Goal: Task Accomplishment & Management: Use online tool/utility

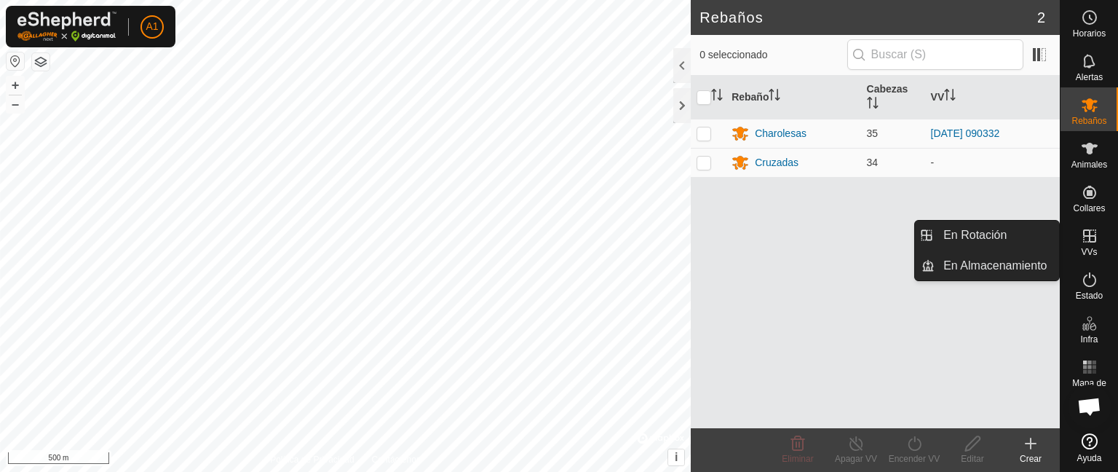
click at [1087, 256] on span "VVs" at bounding box center [1089, 252] width 16 height 9
drag, startPoint x: 1092, startPoint y: 237, endPoint x: 988, endPoint y: 259, distance: 106.5
click at [1060, 259] on es-menu-bar "Horarios Alertas Rebaños Animales Collares VVs Estado Infra Mapa de Calor Ayuda…" at bounding box center [1089, 236] width 58 height 472
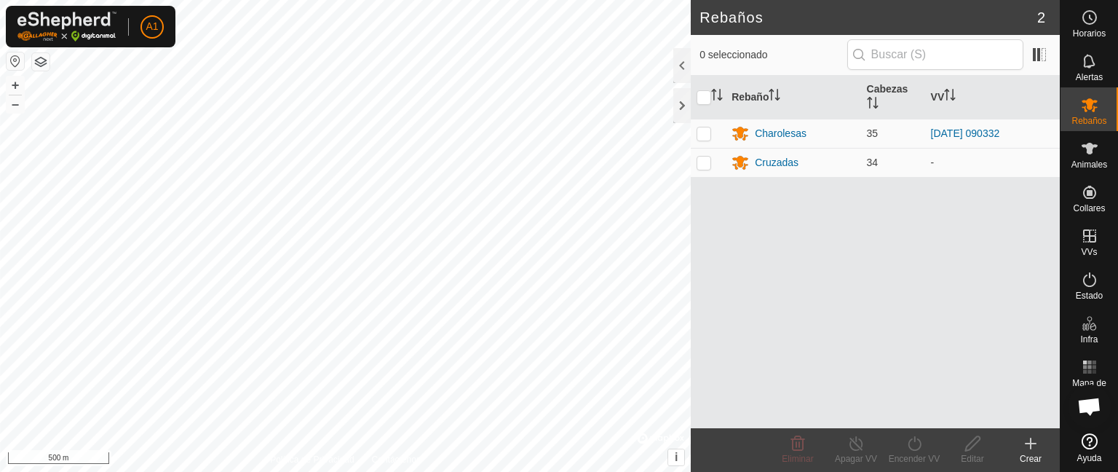
click at [988, 259] on div "Rebaño [PERSON_NAME] Charolesas 35 [DATE] 090332 [GEOGRAPHIC_DATA] 34 -" at bounding box center [875, 252] width 369 height 352
click at [700, 155] on td at bounding box center [708, 162] width 35 height 29
checkbox input "true"
click at [765, 194] on div "Rebaño [PERSON_NAME] Charolesas 35 [DATE] 090332 [GEOGRAPHIC_DATA] 34 -" at bounding box center [875, 252] width 369 height 352
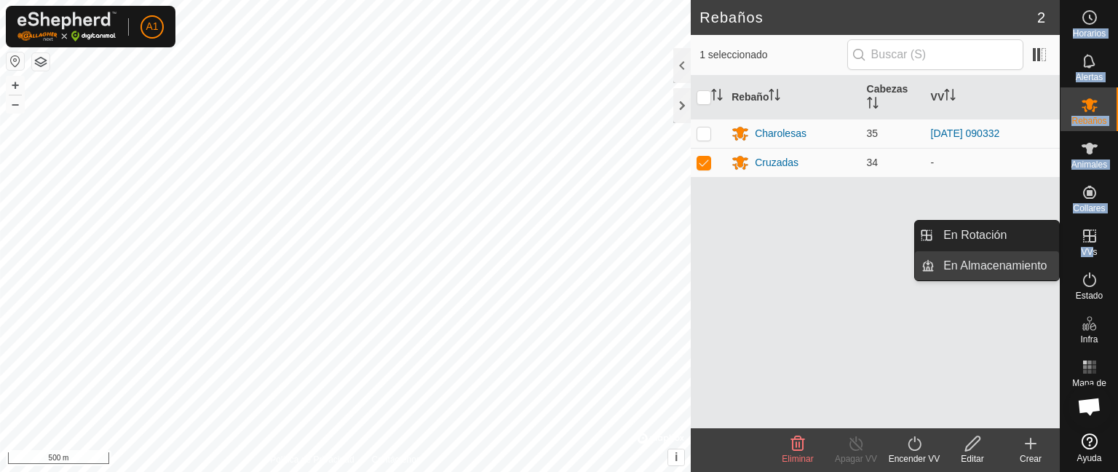
drag, startPoint x: 1093, startPoint y: 249, endPoint x: 1034, endPoint y: 272, distance: 63.8
click at [1060, 272] on es-menu-bar "Horarios Alertas Rebaños Animales Collares VVs Estado Infra Mapa de Calor Ayuda…" at bounding box center [1089, 236] width 58 height 472
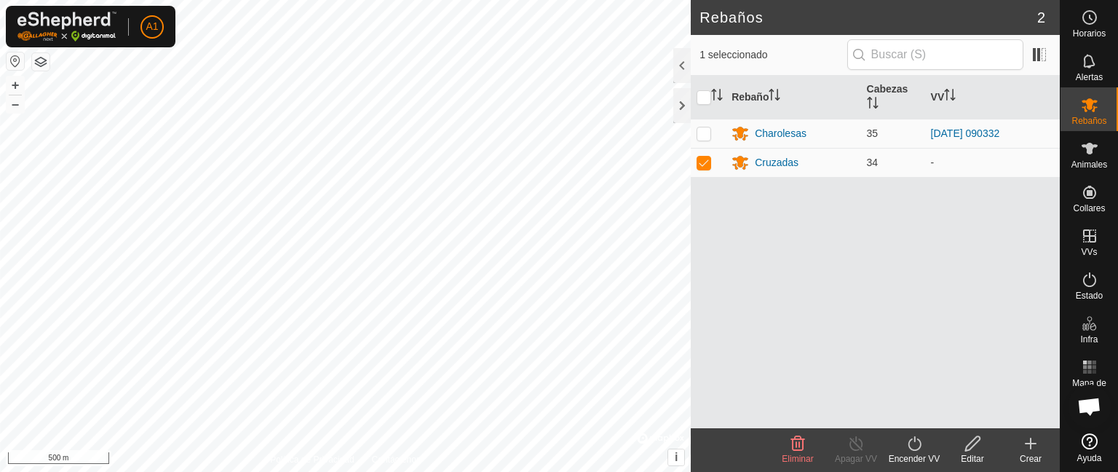
click at [1034, 272] on div "Rebaño [PERSON_NAME] Charolesas 35 [DATE] 090332 [GEOGRAPHIC_DATA] 34 -" at bounding box center [875, 252] width 369 height 352
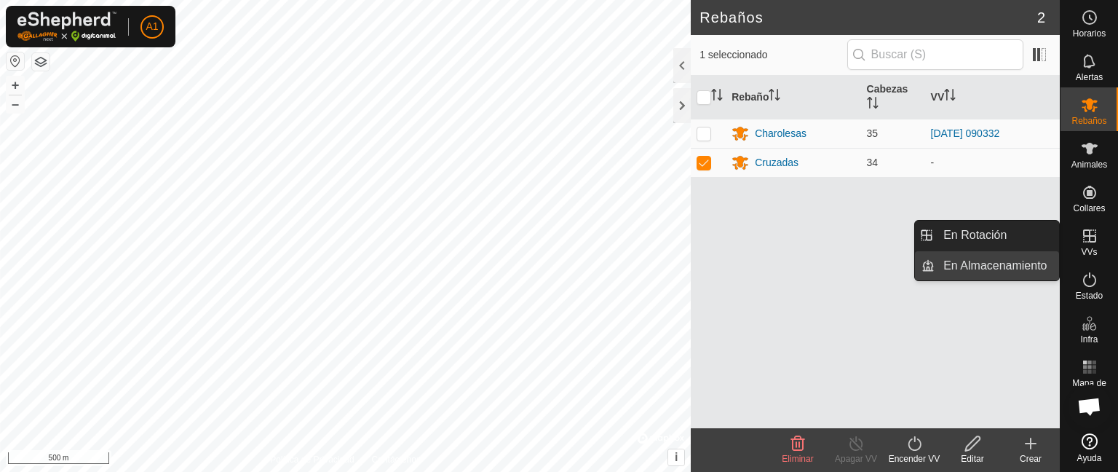
click at [1026, 262] on link "En Almacenamiento" at bounding box center [997, 265] width 124 height 29
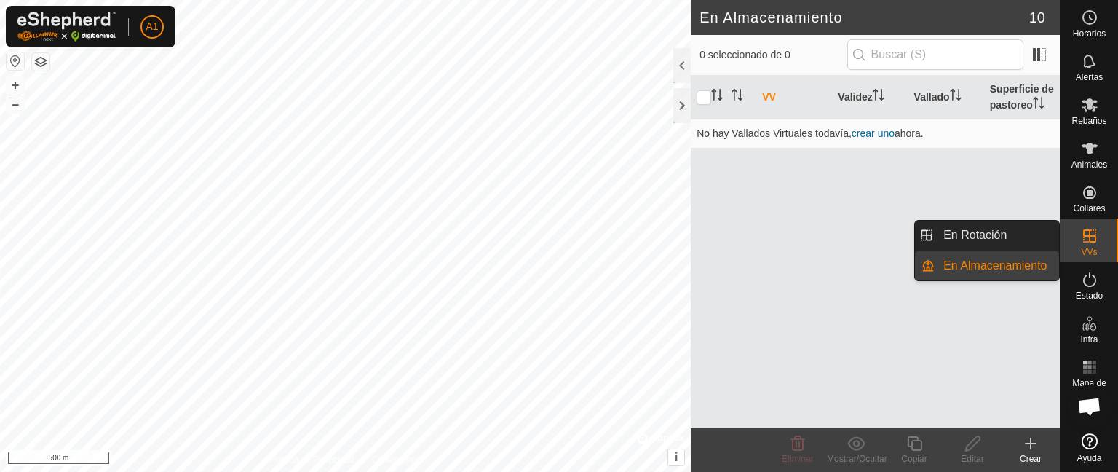
click at [1026, 262] on link "En Almacenamiento" at bounding box center [997, 265] width 124 height 29
click at [1002, 234] on link "En Rotación" at bounding box center [997, 235] width 124 height 29
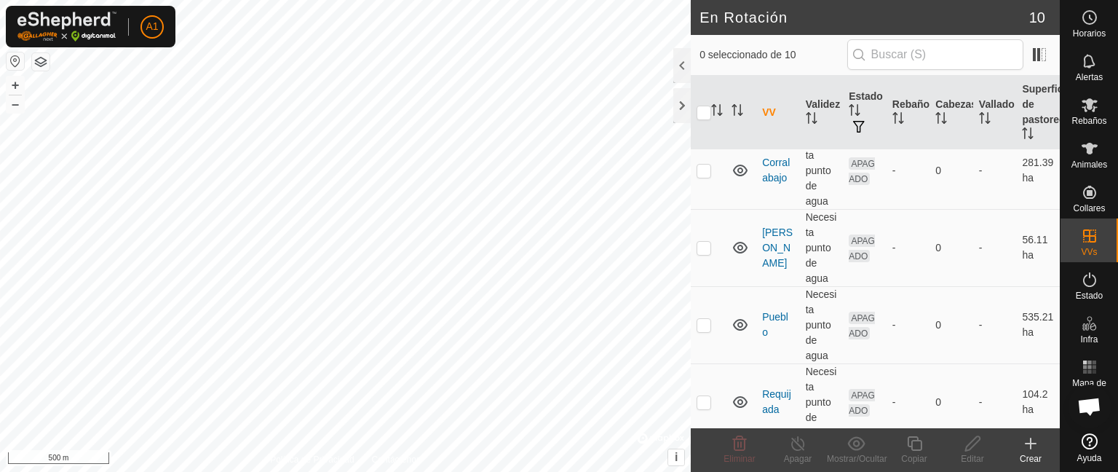
scroll to position [521, 0]
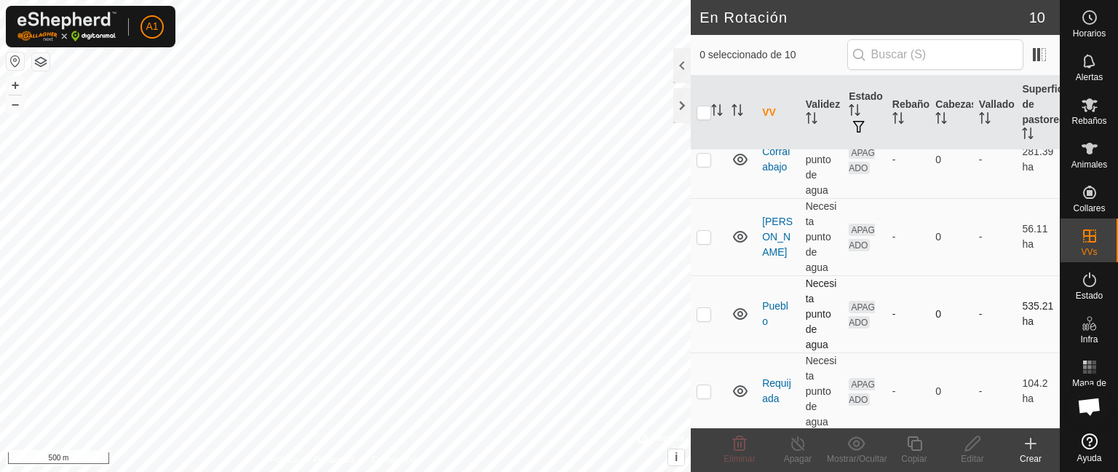
click at [704, 313] on p-checkbox at bounding box center [704, 314] width 15 height 12
checkbox input "true"
click at [973, 450] on icon at bounding box center [973, 443] width 18 height 17
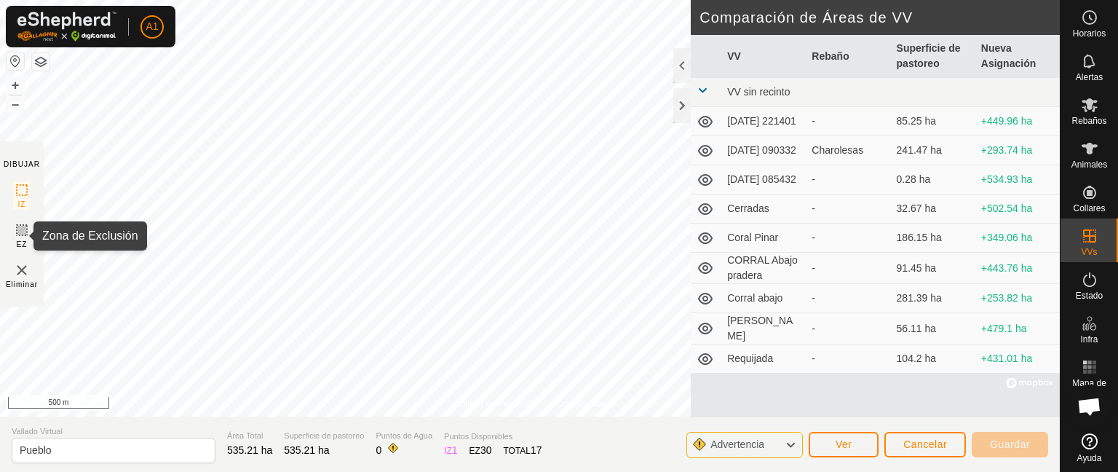
click at [24, 235] on icon at bounding box center [21, 229] width 17 height 17
click at [681, 119] on div at bounding box center [681, 105] width 17 height 35
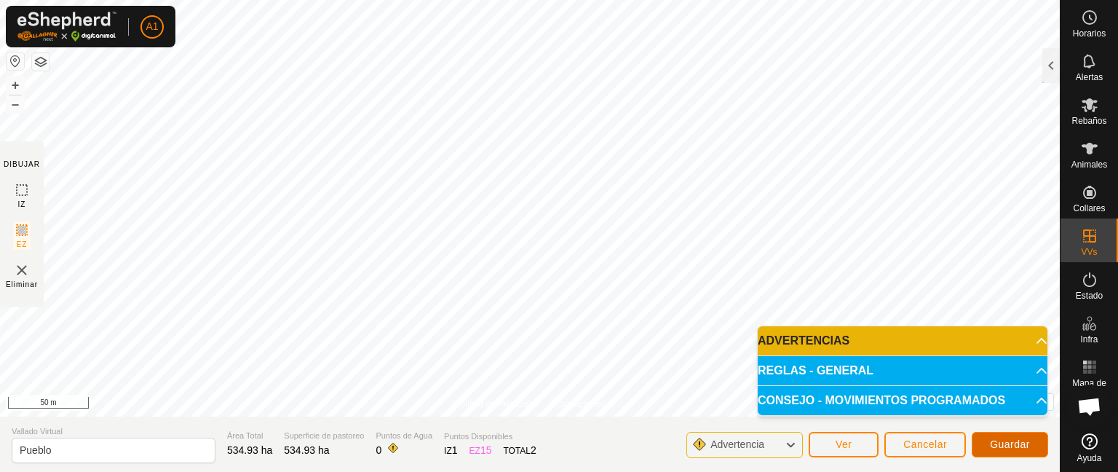
click at [1005, 444] on span "Guardar" at bounding box center [1010, 444] width 40 height 12
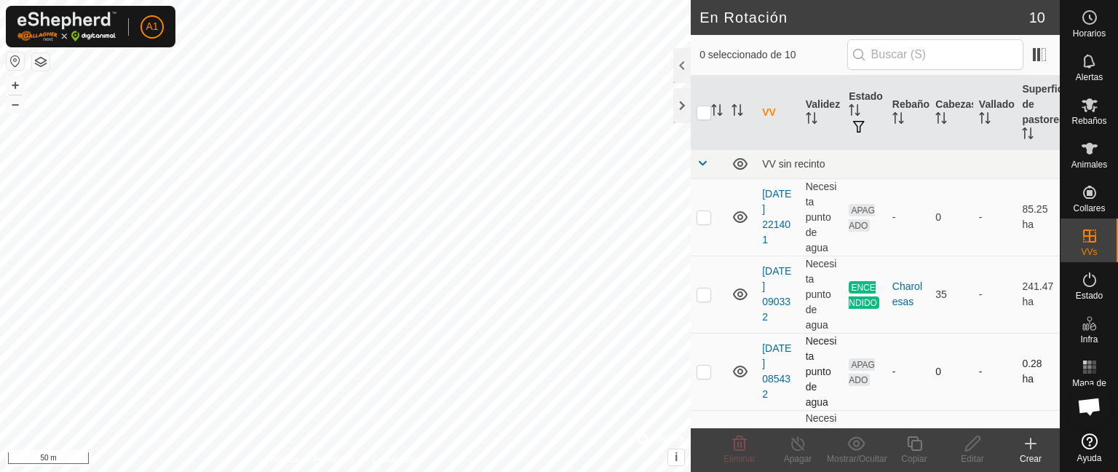
click at [707, 369] on p-checkbox at bounding box center [704, 371] width 15 height 12
click at [740, 445] on icon at bounding box center [739, 443] width 17 height 17
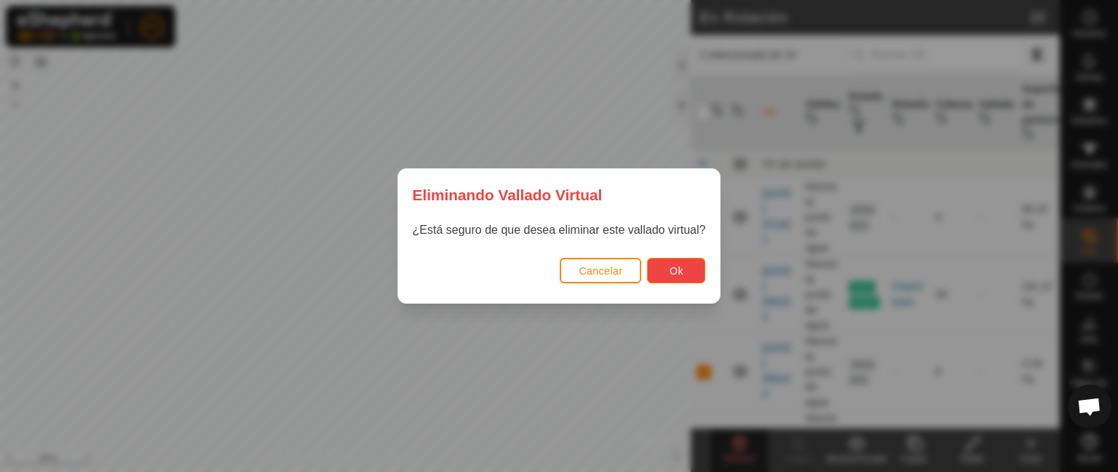
click at [694, 277] on button "Ok" at bounding box center [676, 270] width 58 height 25
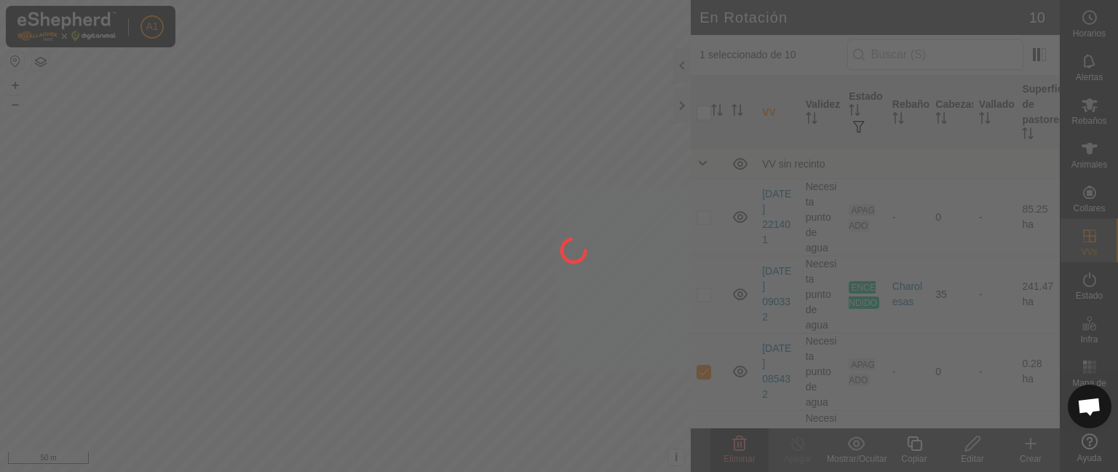
checkbox input "false"
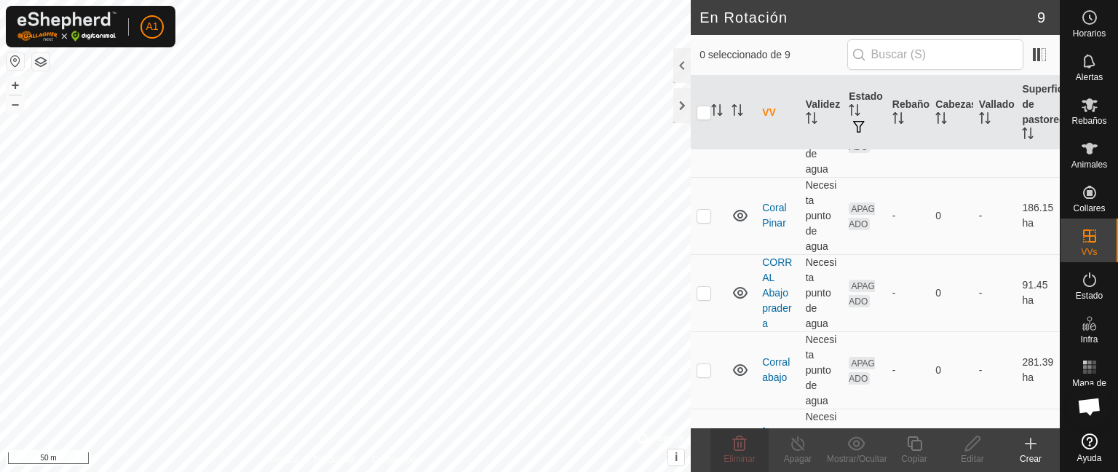
scroll to position [443, 0]
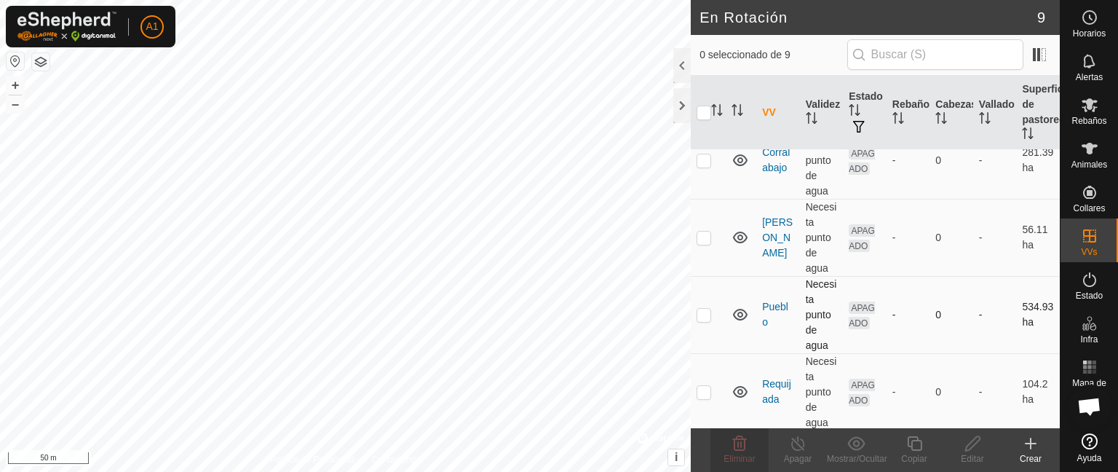
click at [697, 310] on p-checkbox at bounding box center [704, 315] width 15 height 12
checkbox input "true"
click at [685, 118] on div at bounding box center [681, 105] width 17 height 35
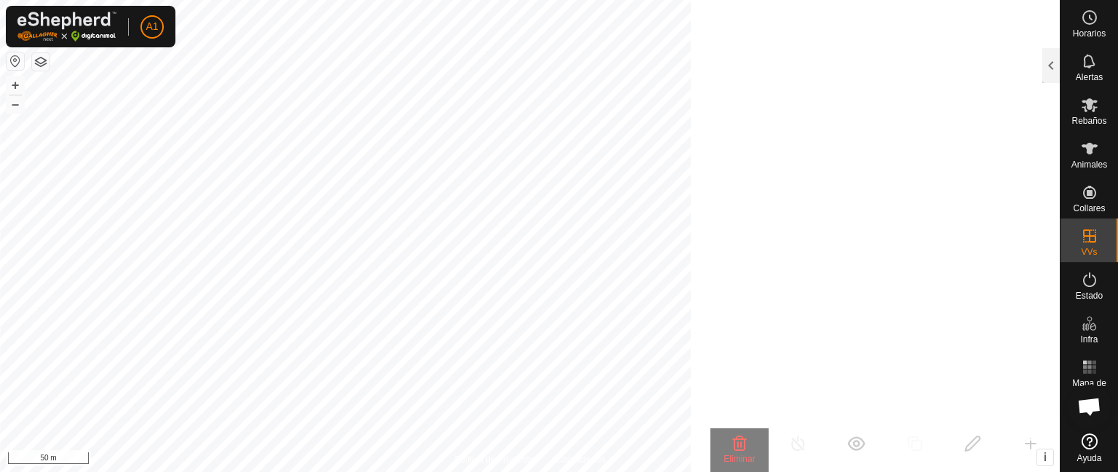
scroll to position [1517, 0]
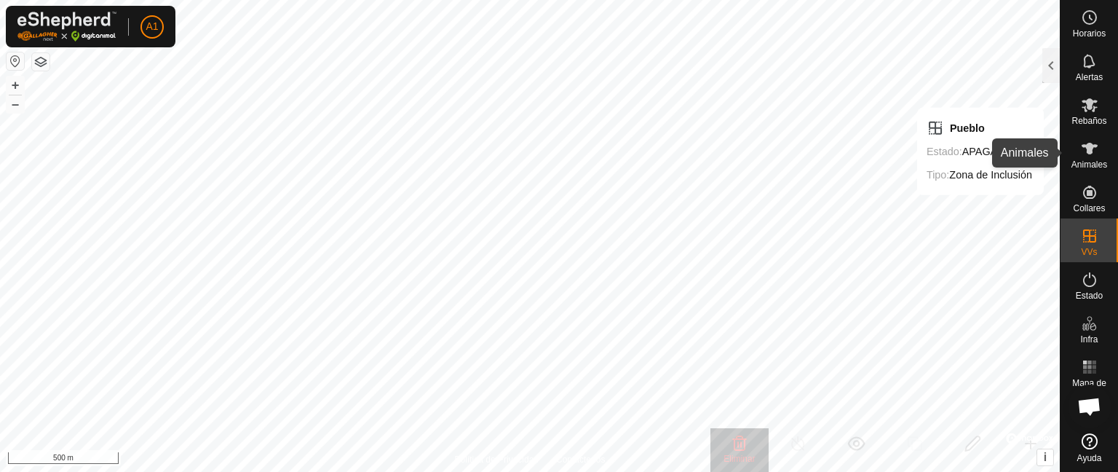
click at [1095, 140] on icon at bounding box center [1089, 148] width 17 height 17
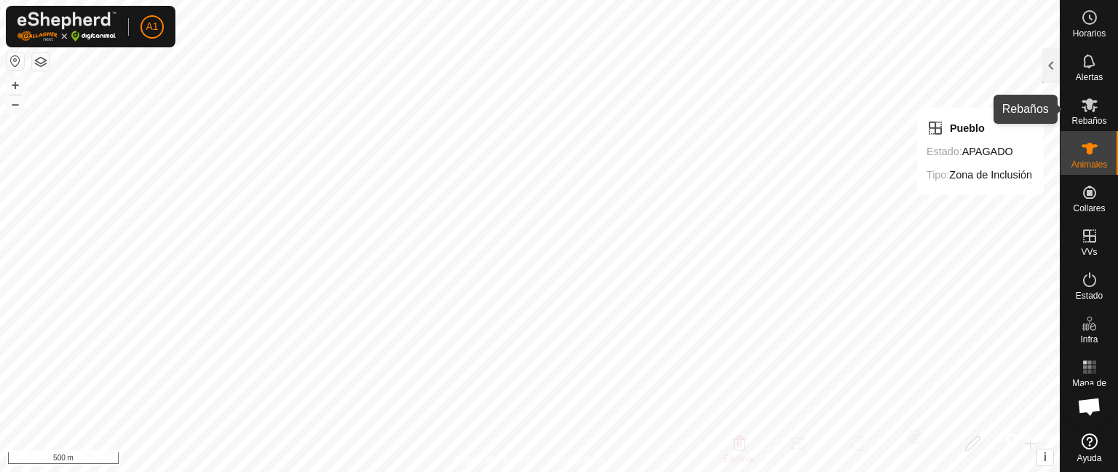
click at [1093, 119] on span "Rebaños" at bounding box center [1089, 120] width 35 height 9
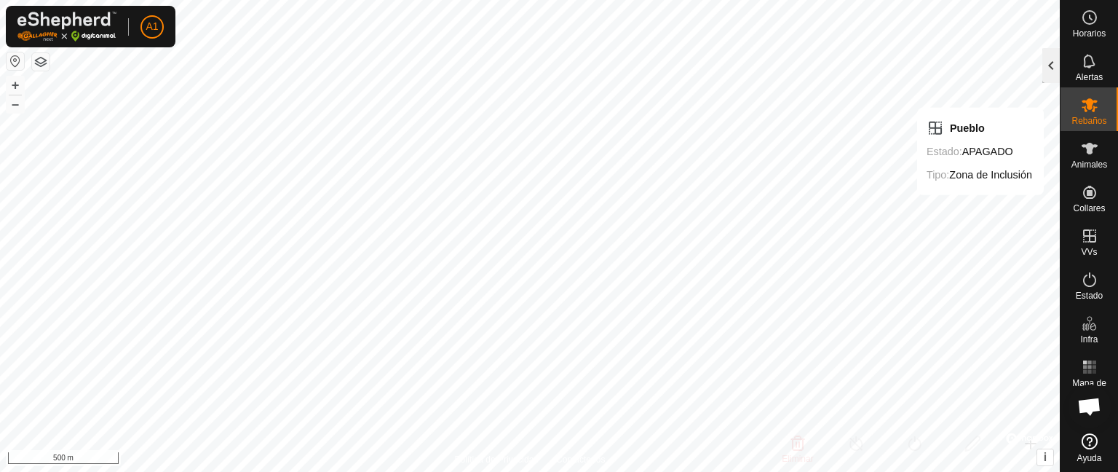
click at [1048, 58] on div at bounding box center [1051, 65] width 17 height 35
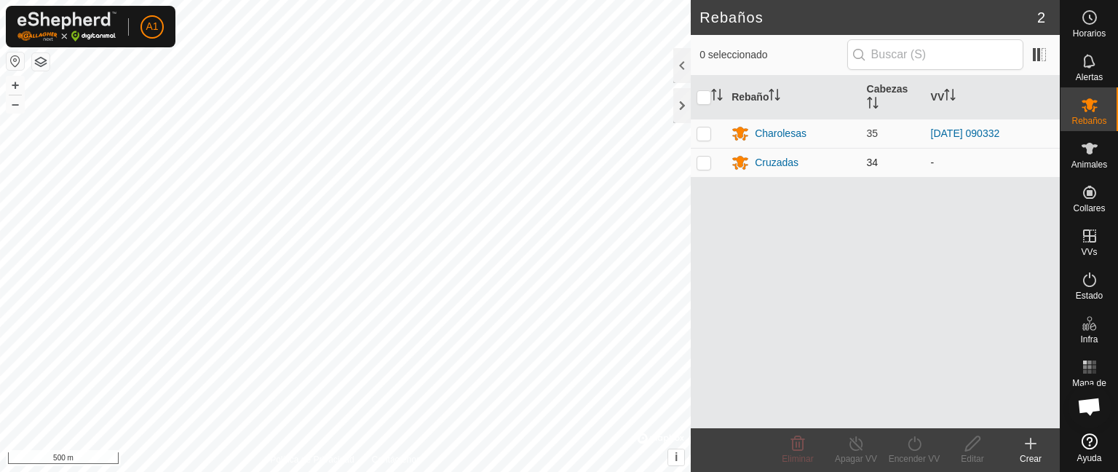
click at [702, 161] on p-checkbox at bounding box center [704, 163] width 15 height 12
checkbox input "true"
click at [930, 448] on turn-on-svg-icon at bounding box center [914, 443] width 58 height 17
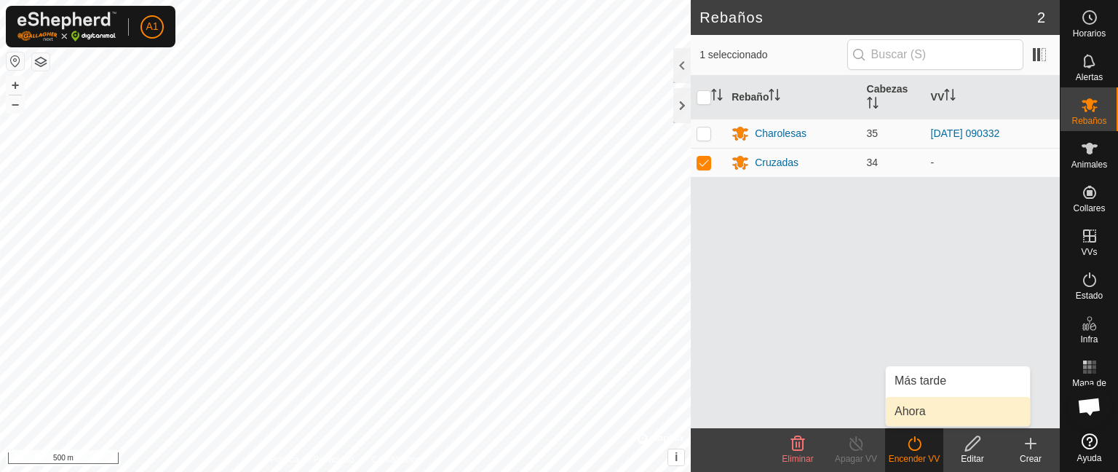
click at [923, 412] on link "Ahora" at bounding box center [958, 411] width 144 height 29
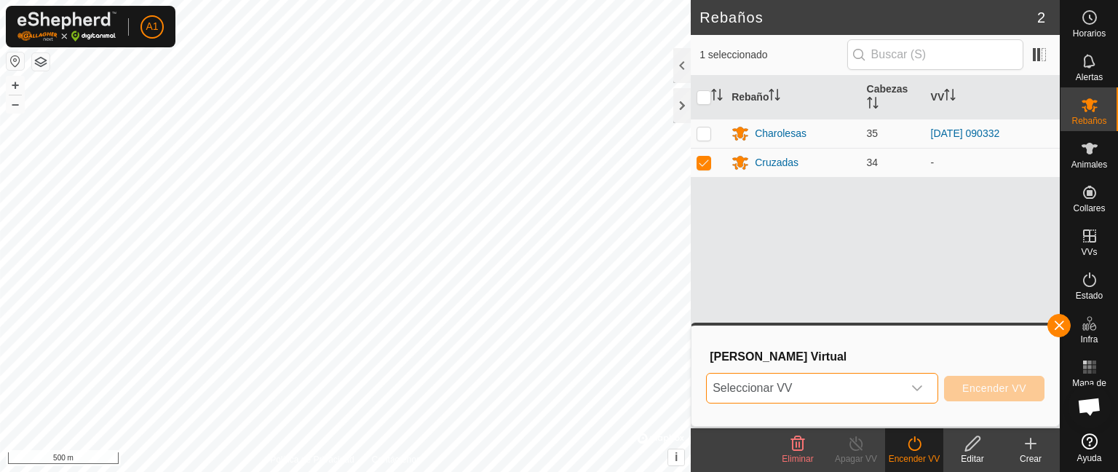
click at [879, 379] on span "Seleccionar VV" at bounding box center [805, 387] width 196 height 29
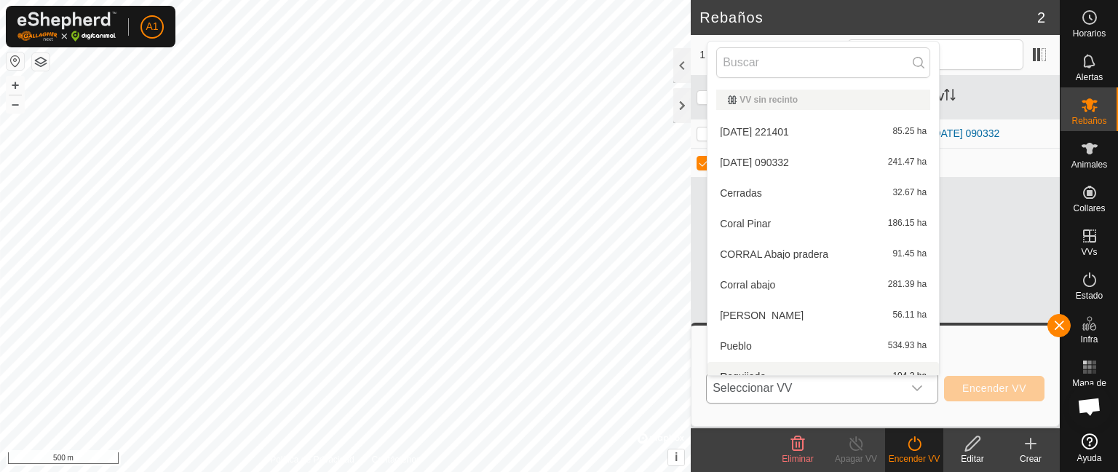
scroll to position [16, 0]
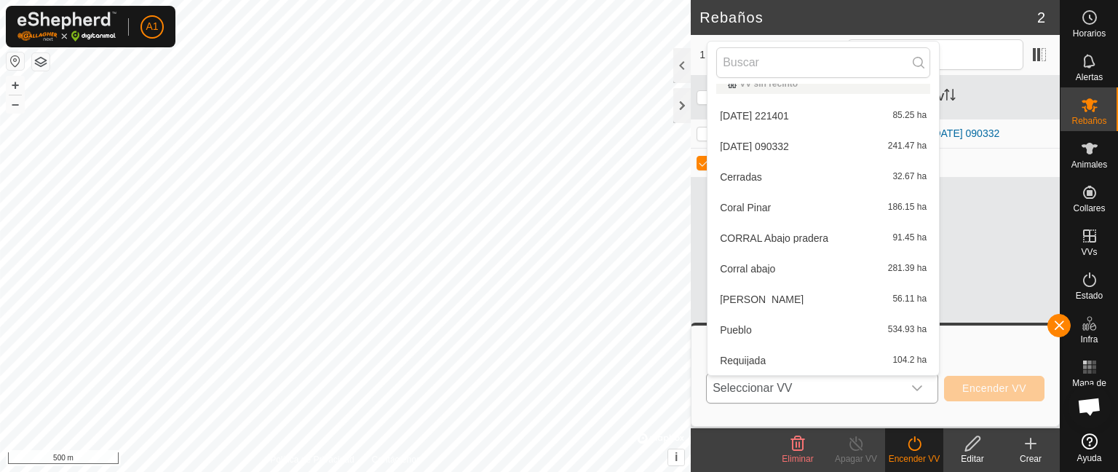
click at [830, 325] on li "Pueblo 534.93 ha" at bounding box center [824, 329] width 232 height 29
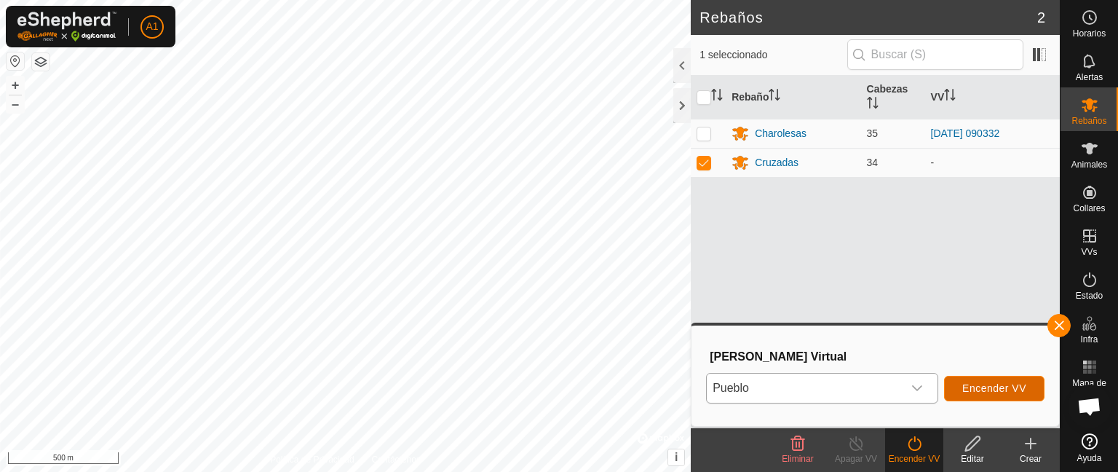
click at [970, 384] on span "Encender VV" at bounding box center [994, 388] width 64 height 12
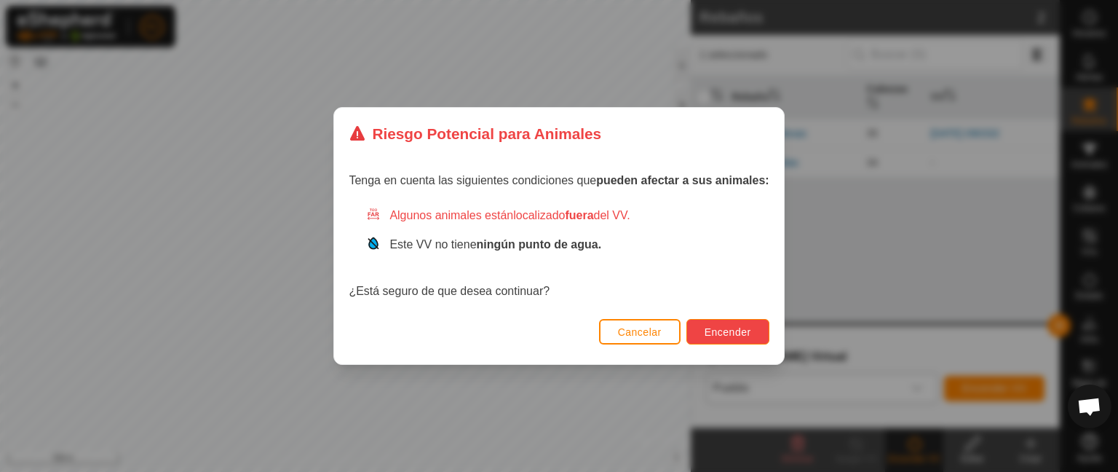
click at [737, 334] on span "Encender" at bounding box center [728, 332] width 47 height 12
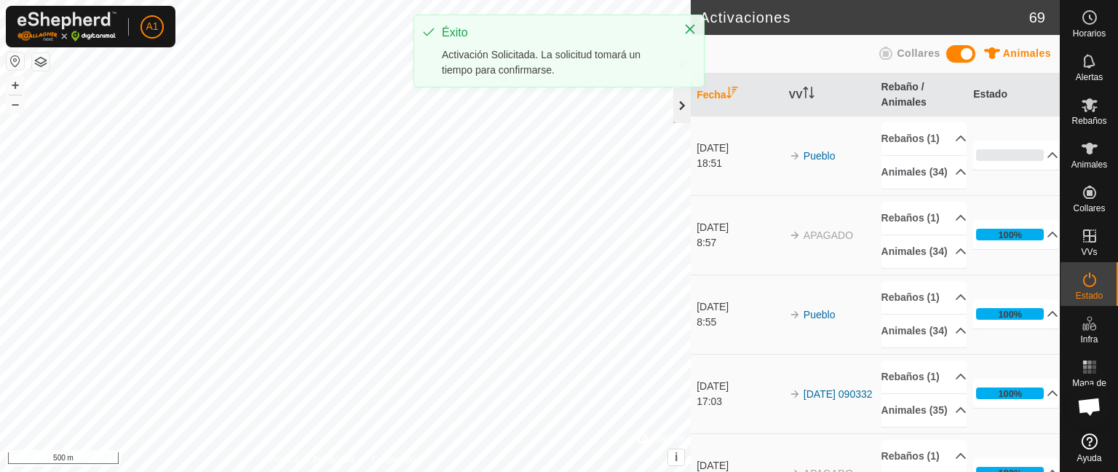
click at [685, 104] on div at bounding box center [681, 105] width 17 height 35
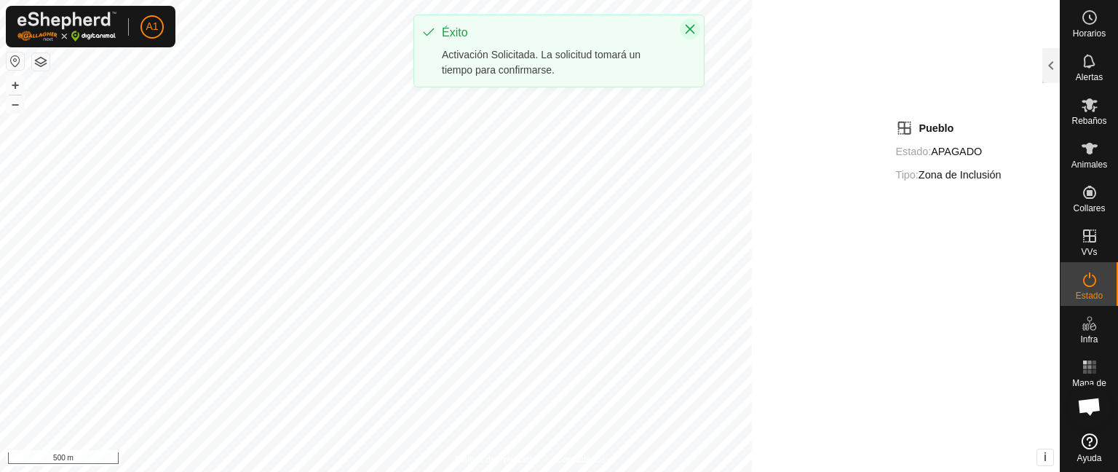
click at [691, 35] on button "Close" at bounding box center [690, 29] width 20 height 20
